Goal: Check status: Check status

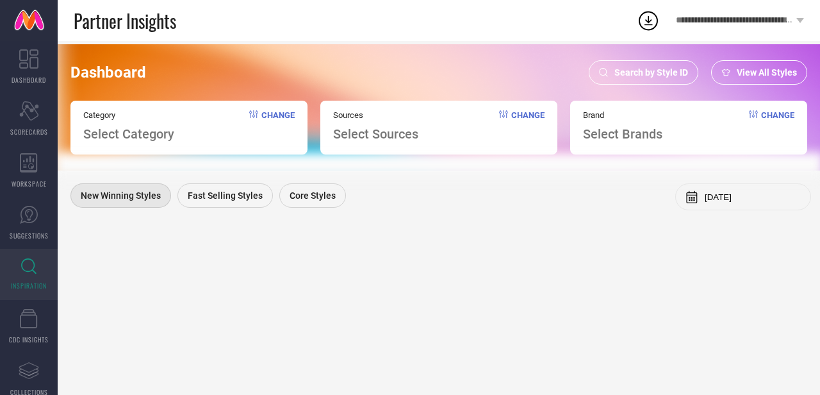
click at [643, 69] on span "Search by Style ID" at bounding box center [652, 72] width 74 height 10
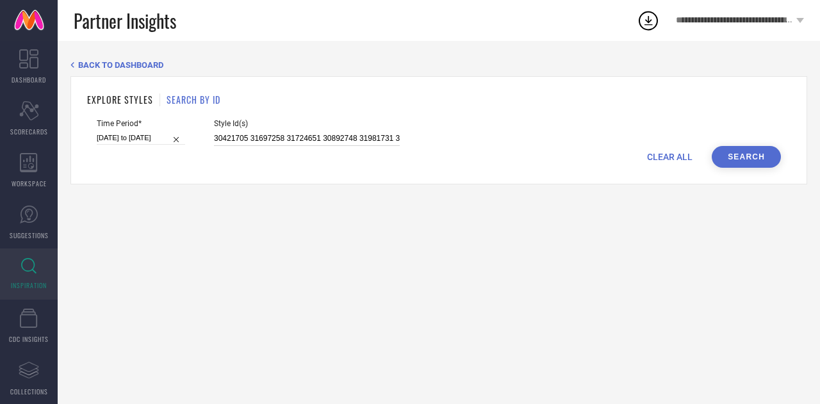
click at [295, 137] on input "30421705 31697258 31724651 30892748 31981731 30892904 30892753 32096200 3293839…" at bounding box center [307, 138] width 186 height 15
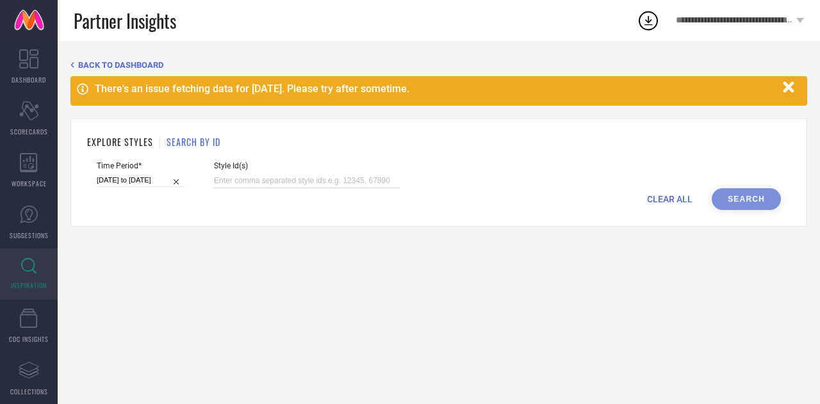
paste input "26146454 28291040 26146552 27192326 27192326 26919862 32844393 26146554 3284438…"
type input "26146454 28291040 26146552 27192326 27192326 26919862 32844393 26146554 3284438…"
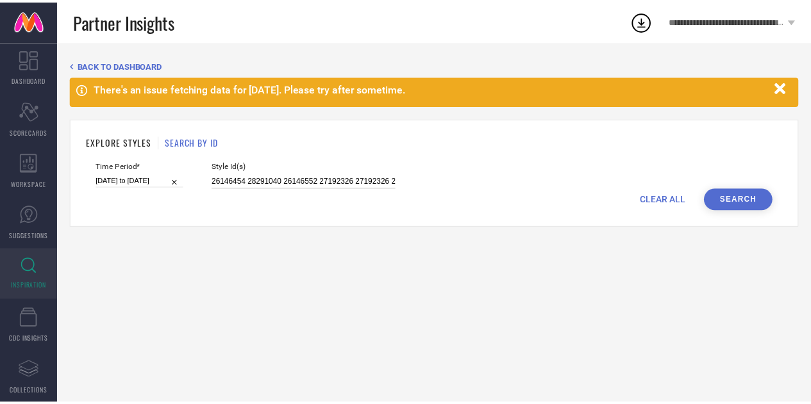
scroll to position [0, 648]
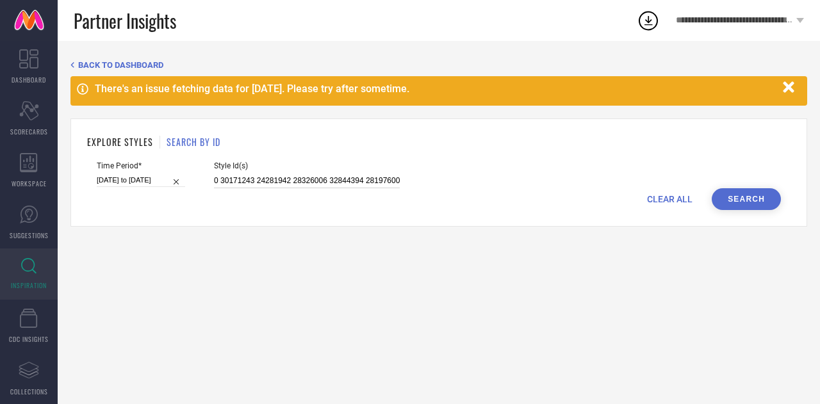
select select "6"
select select "2025"
select select "7"
select select "2025"
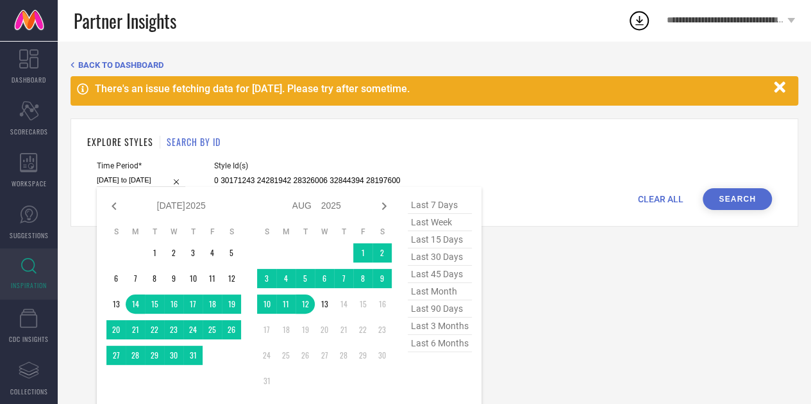
click at [150, 178] on input "[DATE] to [DATE]" at bounding box center [141, 180] width 88 height 13
type input "26146454 28291040 26146552 27192326 27192326 26919862 32844393 26146554 3284438…"
click at [440, 293] on span "last month" at bounding box center [440, 291] width 64 height 17
type input "[DATE] to [DATE]"
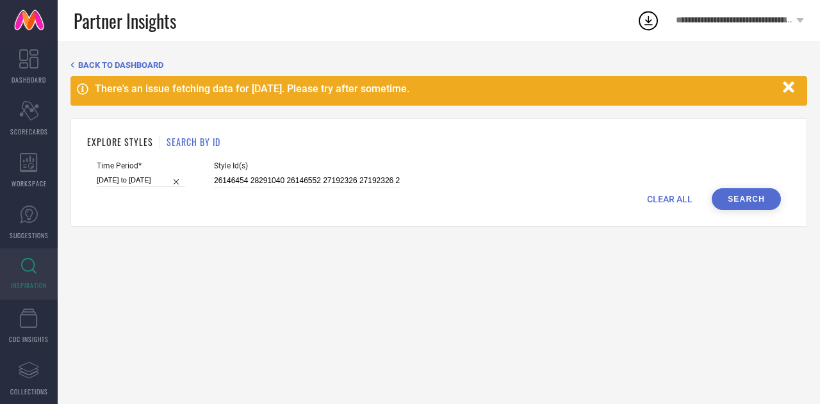
click at [743, 202] on button "Search" at bounding box center [746, 199] width 69 height 22
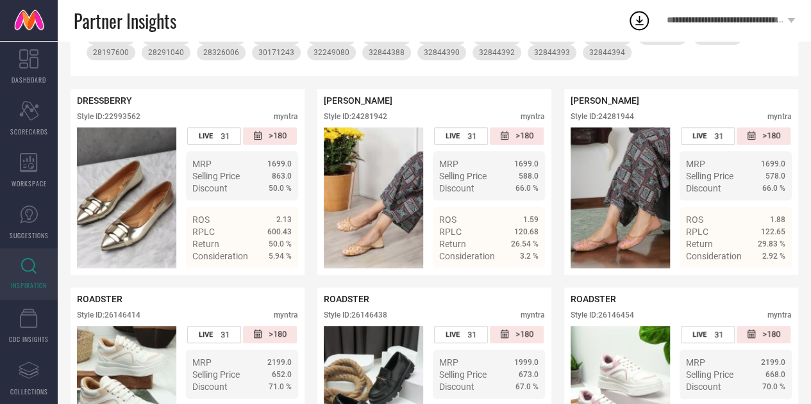
scroll to position [234, 0]
